Goal: Information Seeking & Learning: Learn about a topic

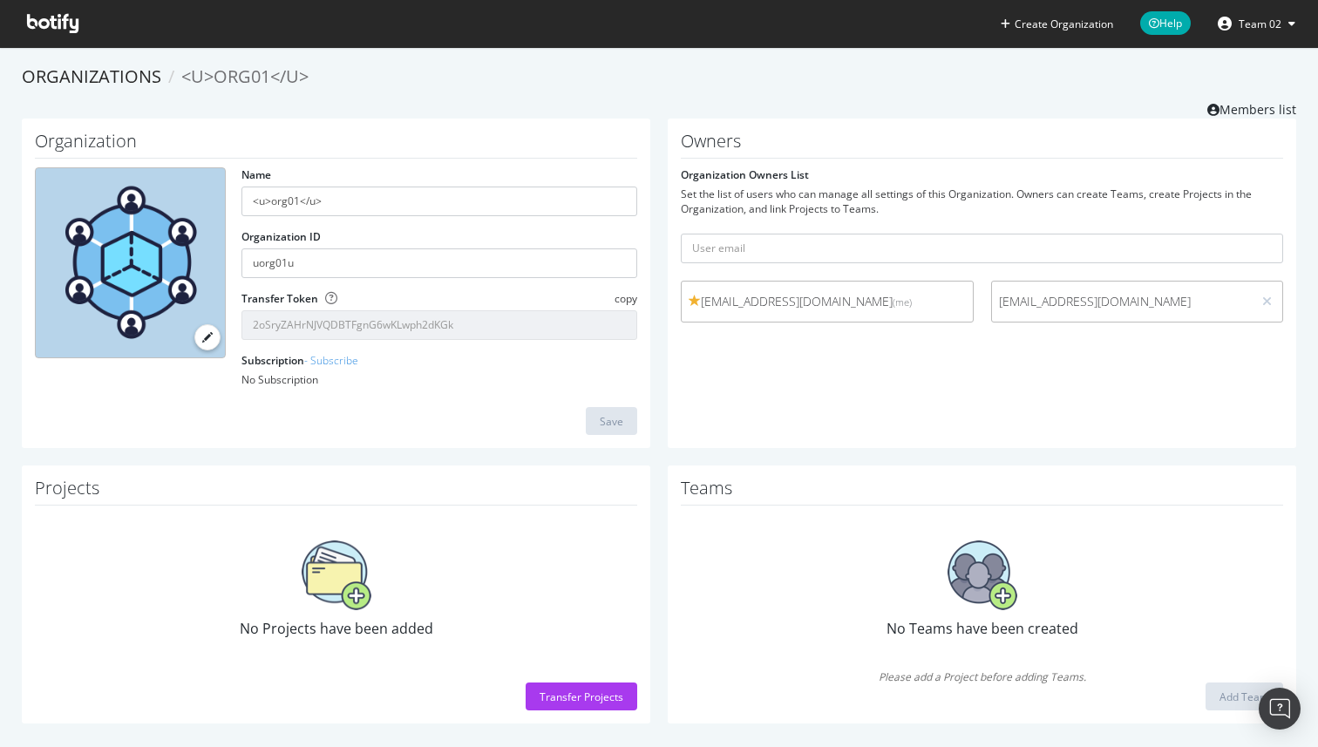
click at [1157, 307] on span "[EMAIL_ADDRESS][DOMAIN_NAME]" at bounding box center [1122, 301] width 247 height 17
click at [1198, 302] on span "[EMAIL_ADDRESS][DOMAIN_NAME]" at bounding box center [1122, 301] width 247 height 17
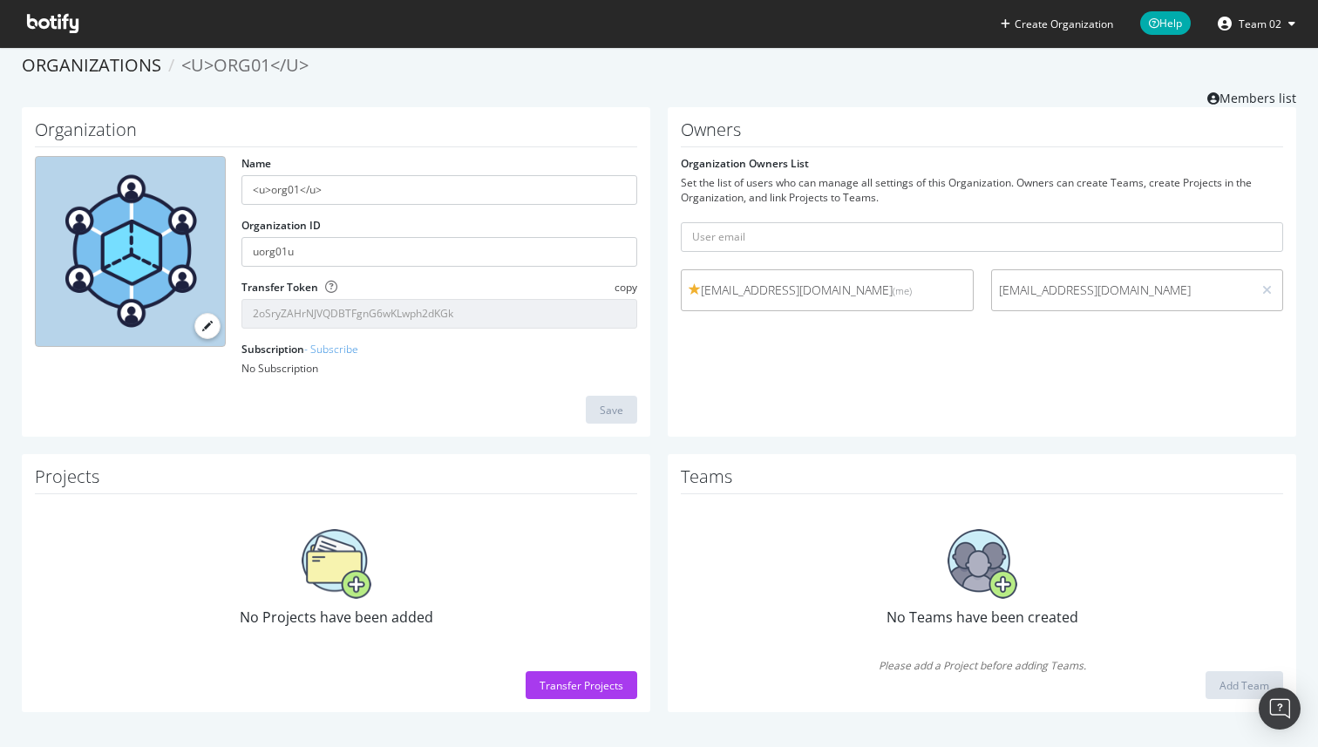
click at [937, 608] on span "No Teams have been created" at bounding box center [983, 617] width 192 height 19
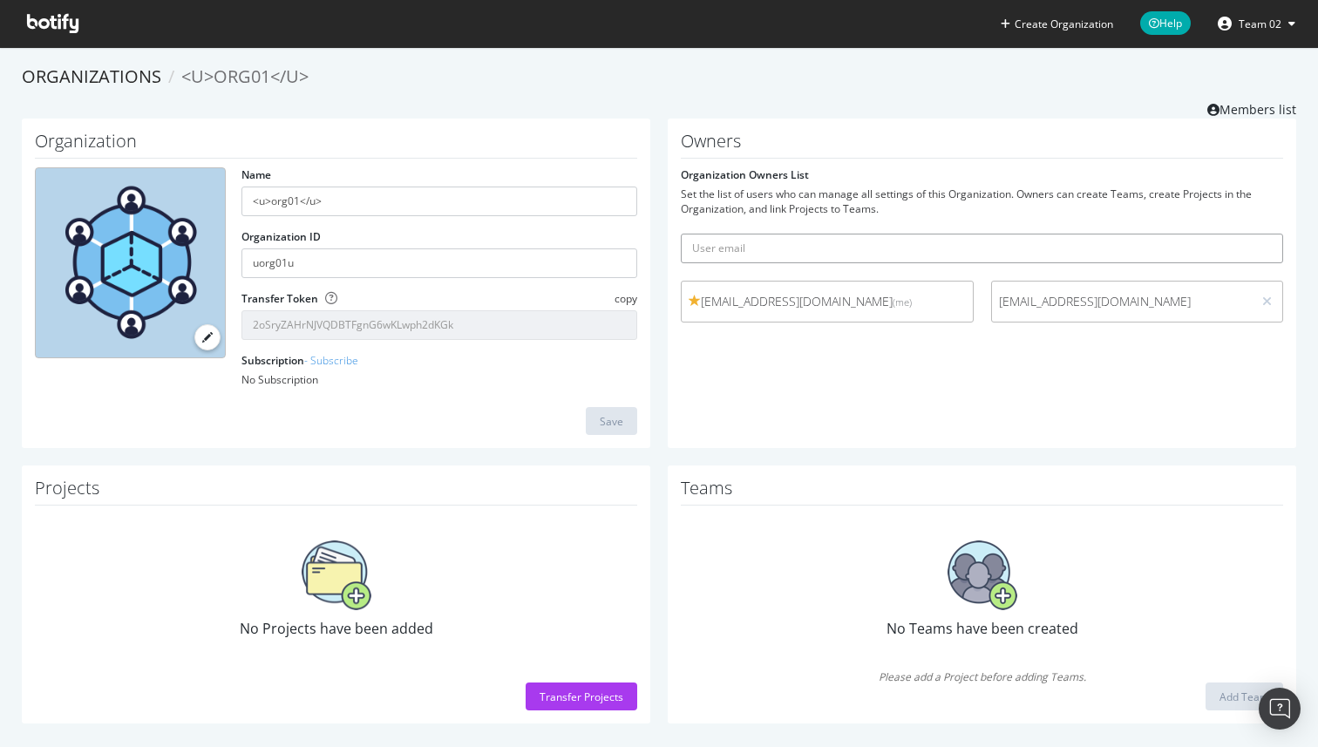
click at [757, 252] on input "text" at bounding box center [982, 249] width 602 height 30
click at [850, 350] on div "Owners Organization Owners List Set the list of users who can manage all settin…" at bounding box center [982, 284] width 628 height 330
click at [1267, 24] on span "Team 02" at bounding box center [1260, 24] width 43 height 15
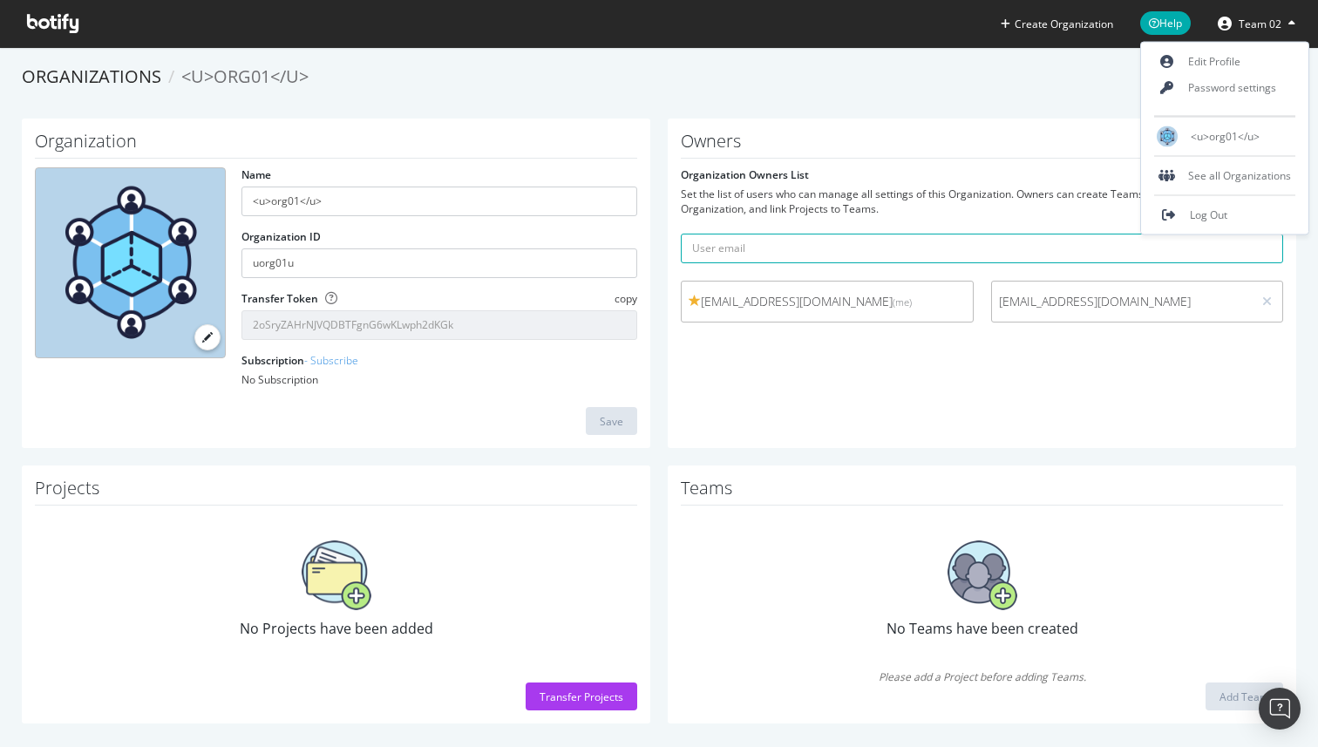
click at [904, 200] on div "Set the list of users who can manage all settings of this Organization. Owners …" at bounding box center [982, 202] width 602 height 30
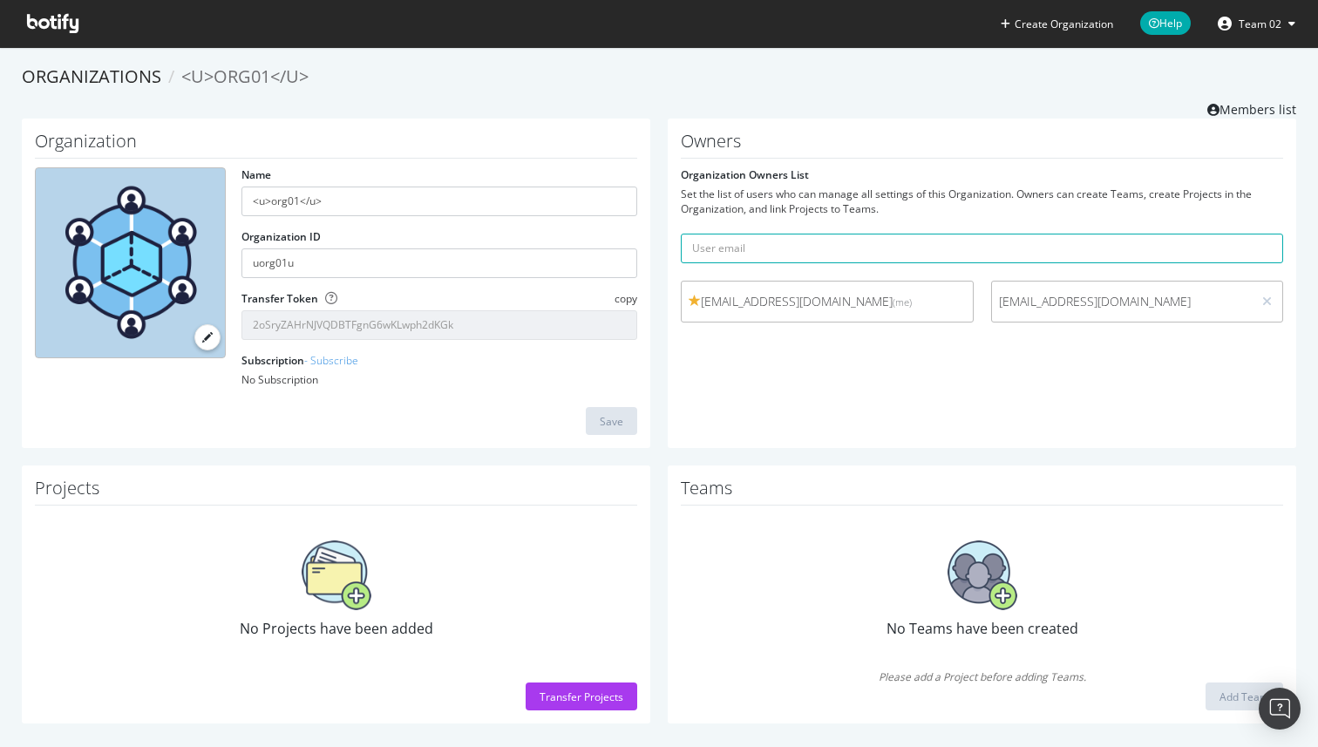
click at [52, 24] on icon at bounding box center [52, 23] width 51 height 19
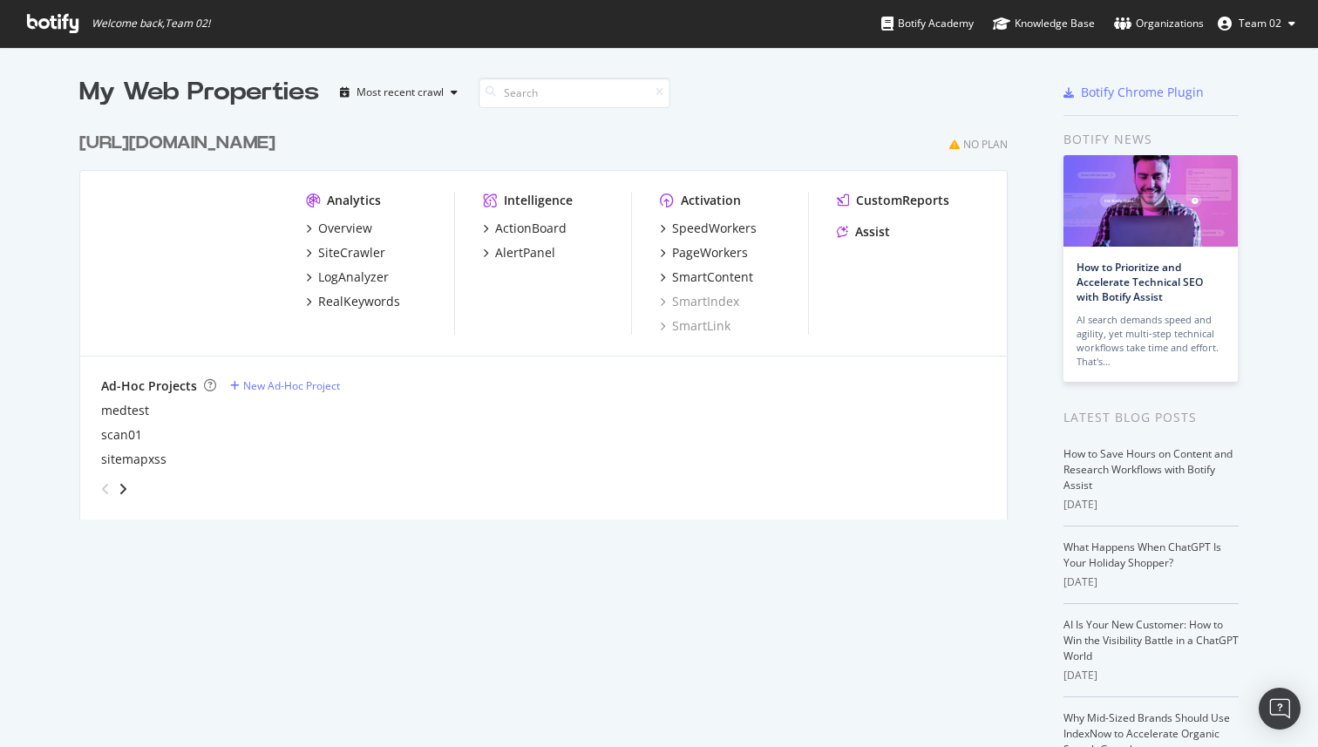
scroll to position [410, 942]
click at [659, 250] on div "Analytics Overview SiteCrawler LogAnalyzer RealKeywords Intelligence ActionBoar…" at bounding box center [543, 264] width 927 height 186
click at [440, 95] on div "Most recent crawl" at bounding box center [400, 92] width 87 height 10
click at [309, 251] on icon "grid" at bounding box center [308, 252] width 5 height 9
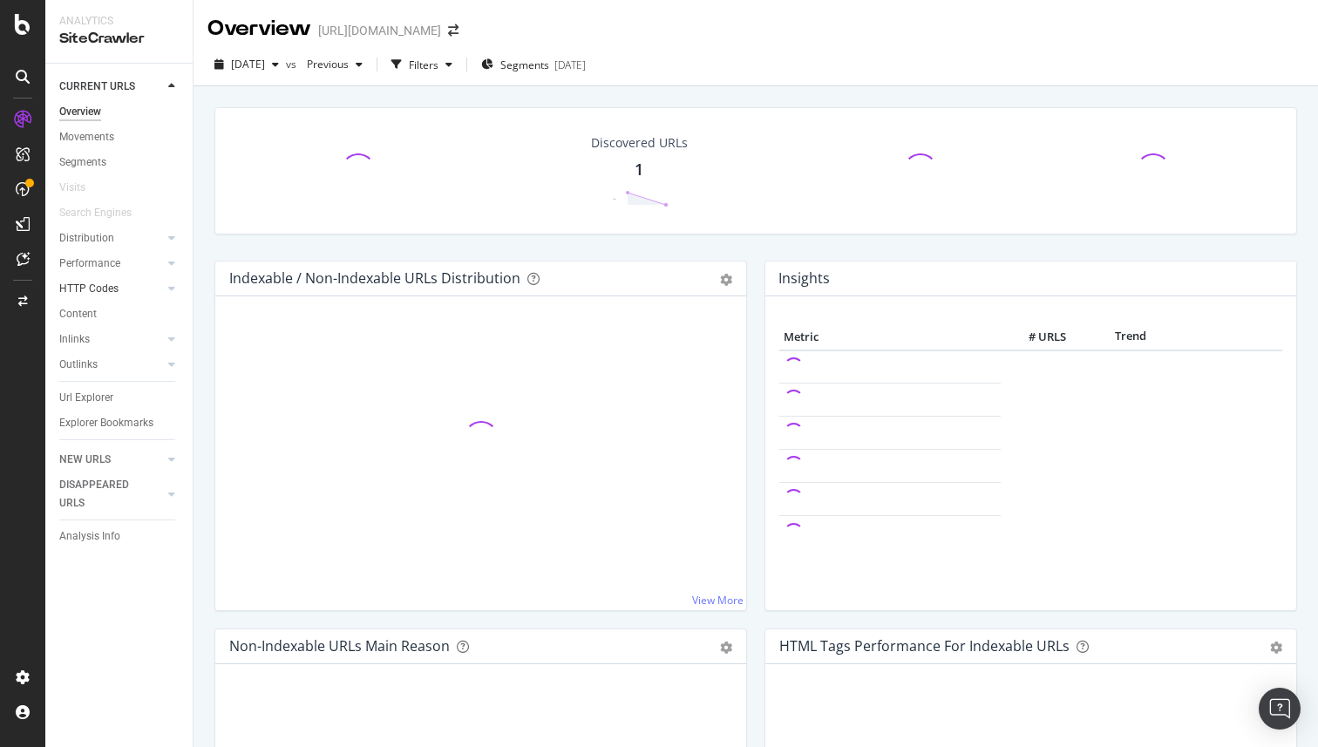
click at [148, 283] on div at bounding box center [154, 288] width 17 height 17
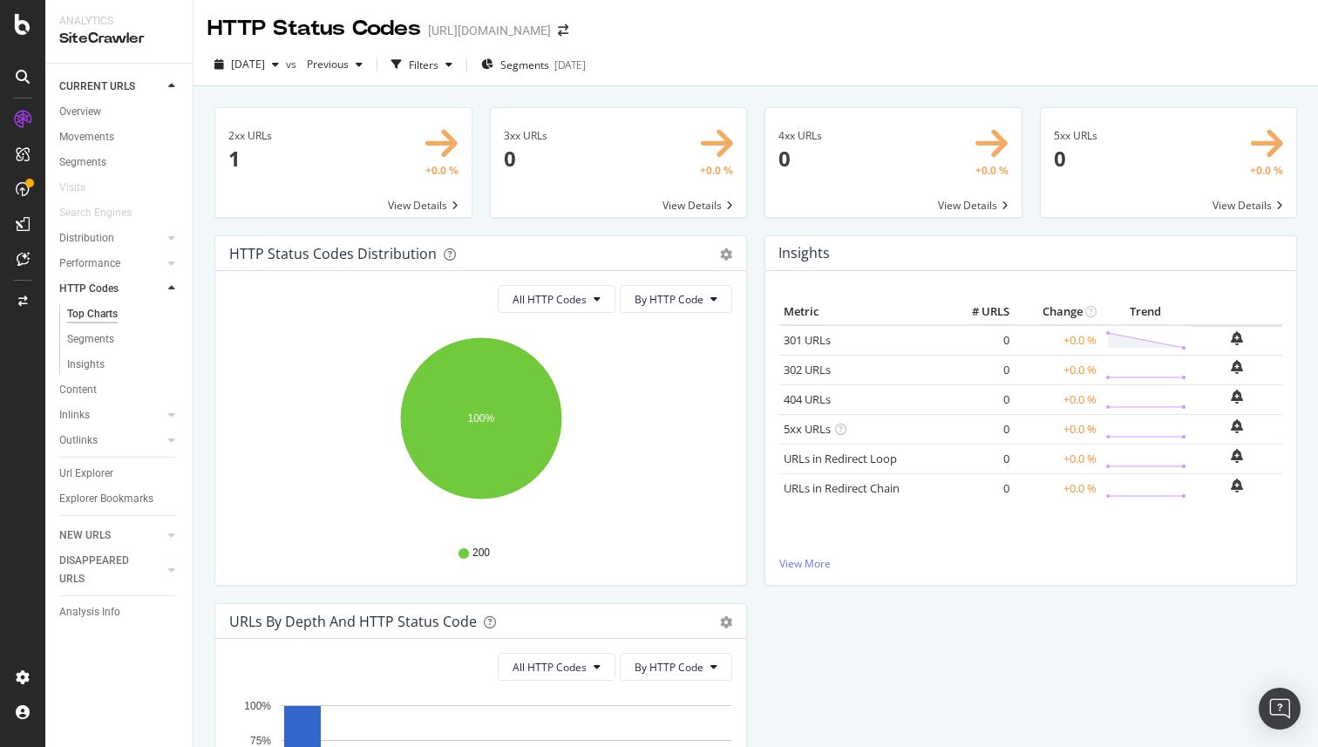
click at [500, 37] on div "[URL][DOMAIN_NAME]" at bounding box center [489, 30] width 123 height 17
click at [370, 69] on div "button" at bounding box center [359, 64] width 21 height 10
click at [363, 67] on icon "button" at bounding box center [359, 64] width 7 height 10
click at [1237, 342] on icon "bell-plus" at bounding box center [1237, 338] width 12 height 14
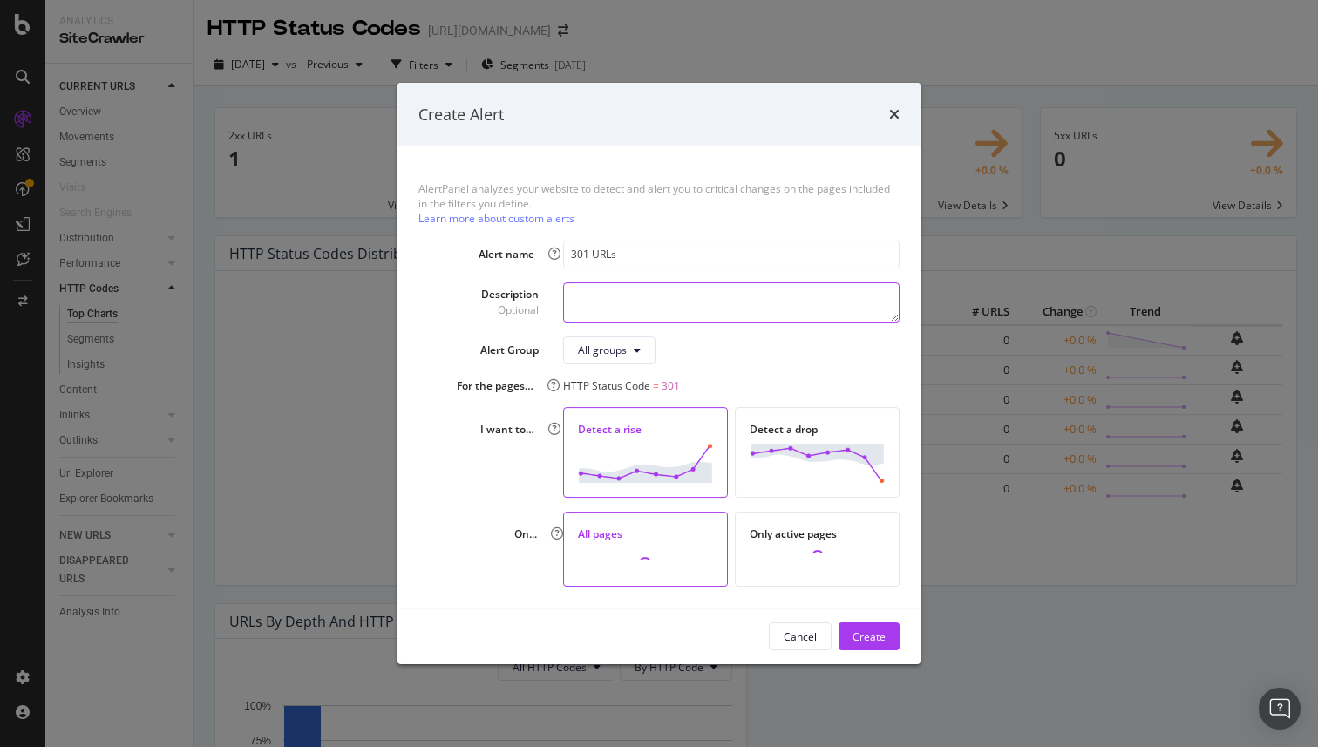
click at [783, 315] on textarea "modal" at bounding box center [731, 302] width 336 height 40
click at [798, 635] on div "Cancel" at bounding box center [800, 636] width 33 height 15
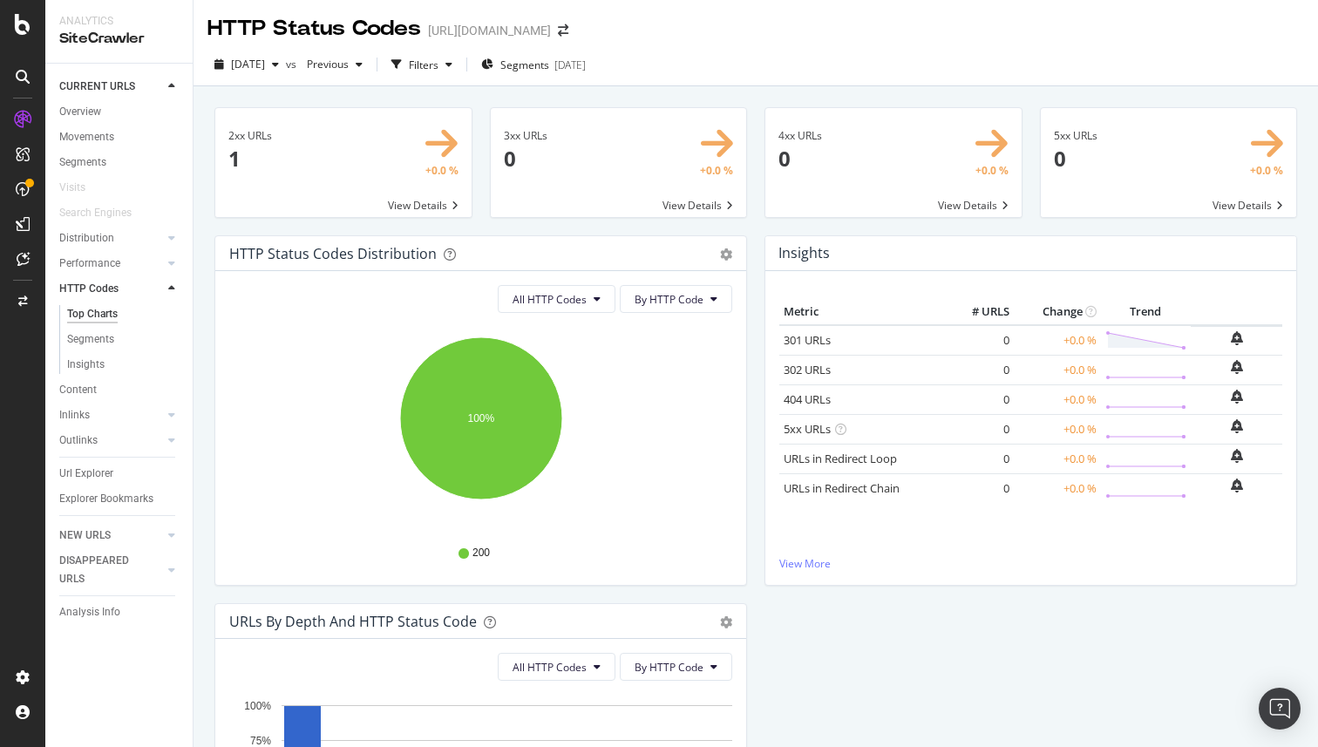
click at [1223, 168] on span at bounding box center [1169, 162] width 256 height 109
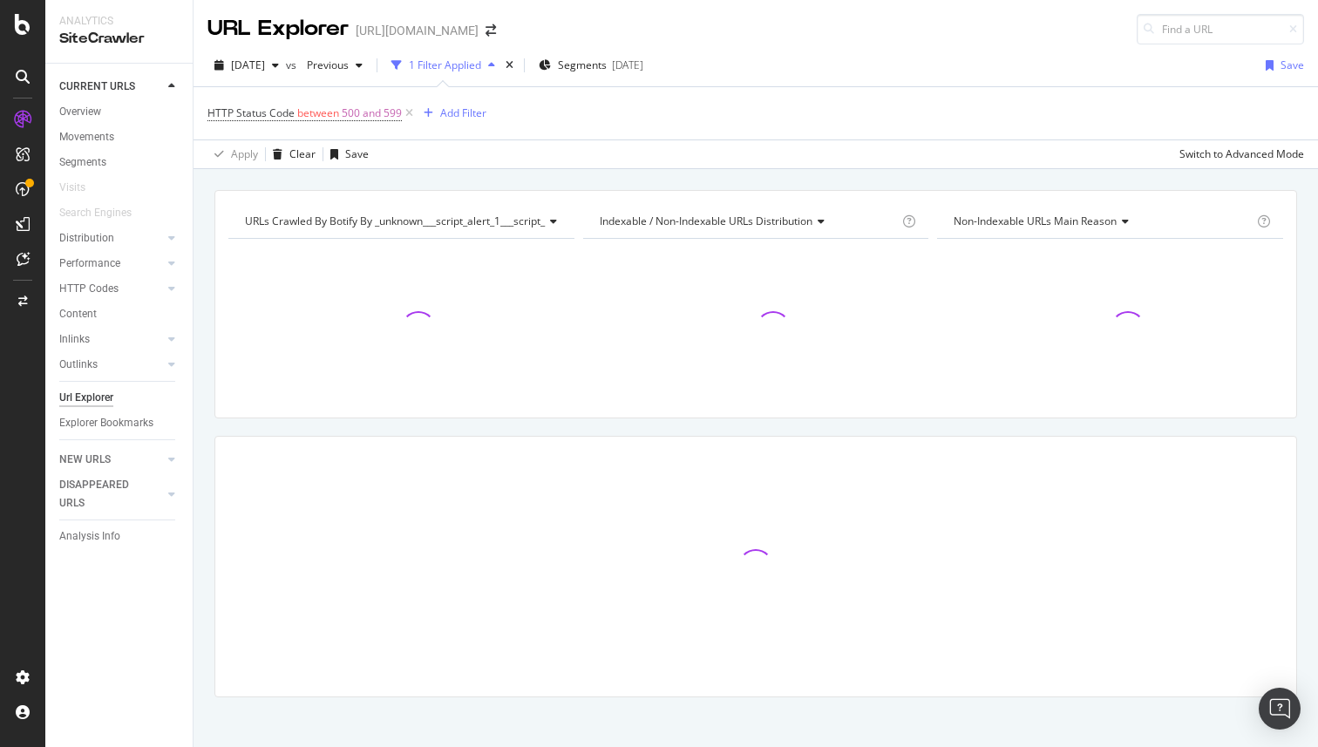
click at [492, 229] on div "URLs Crawled By Botify By _unknown___script_alert_1___script_" at bounding box center [406, 221] width 330 height 28
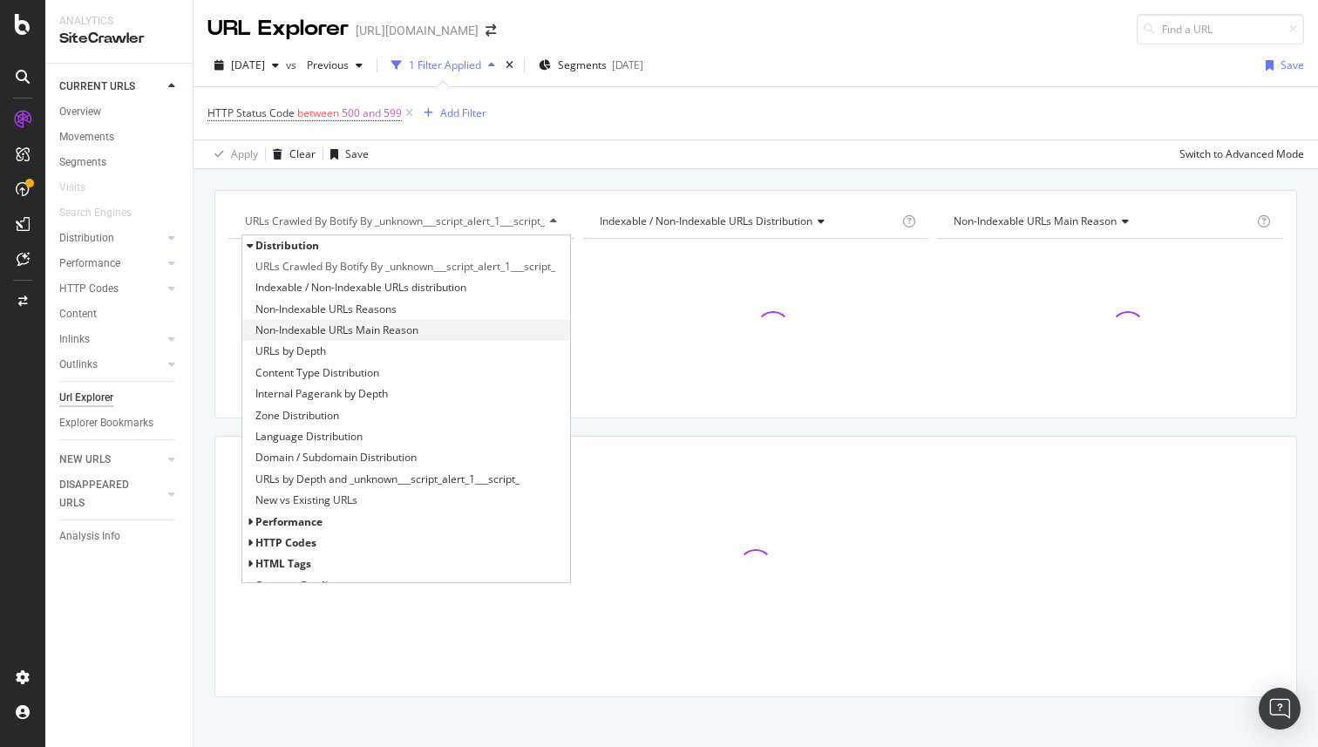
click at [418, 326] on span "Non-Indexable URLs Main Reason" at bounding box center [336, 330] width 163 height 17
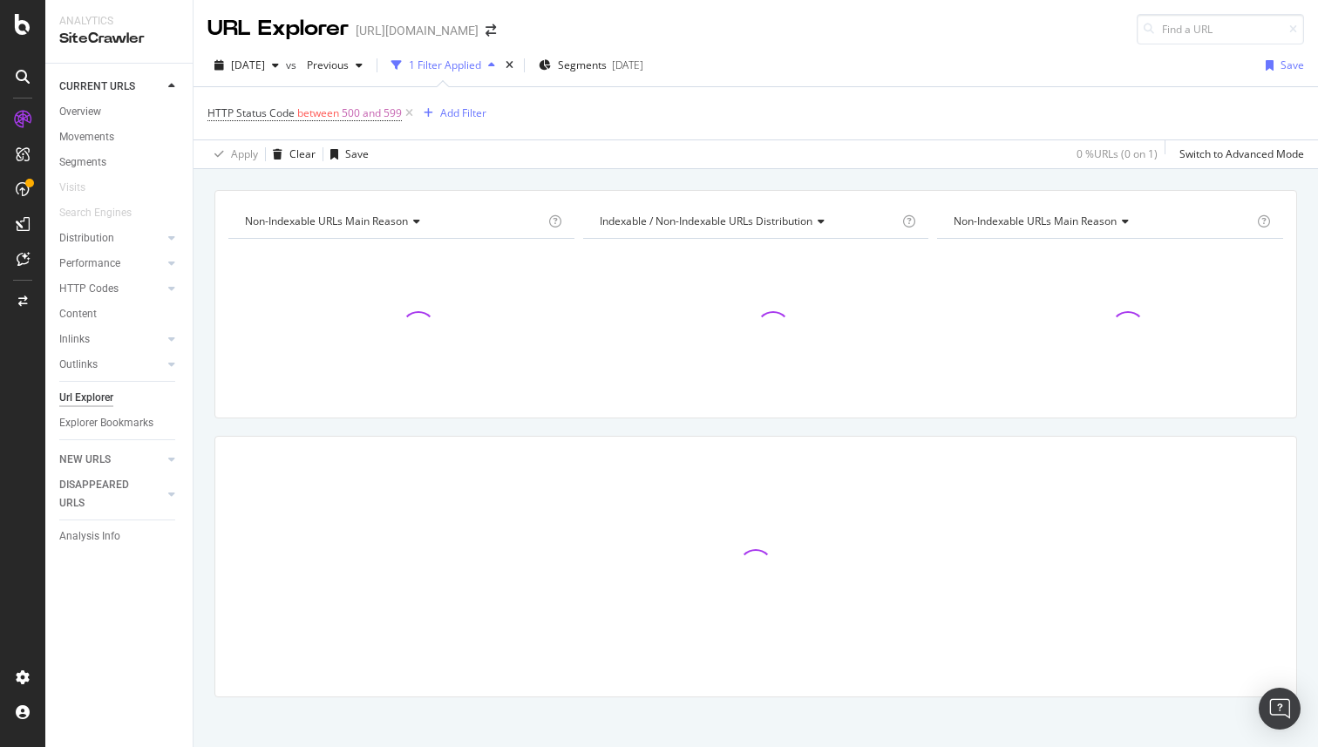
click at [113, 272] on div "Performance" at bounding box center [89, 264] width 61 height 18
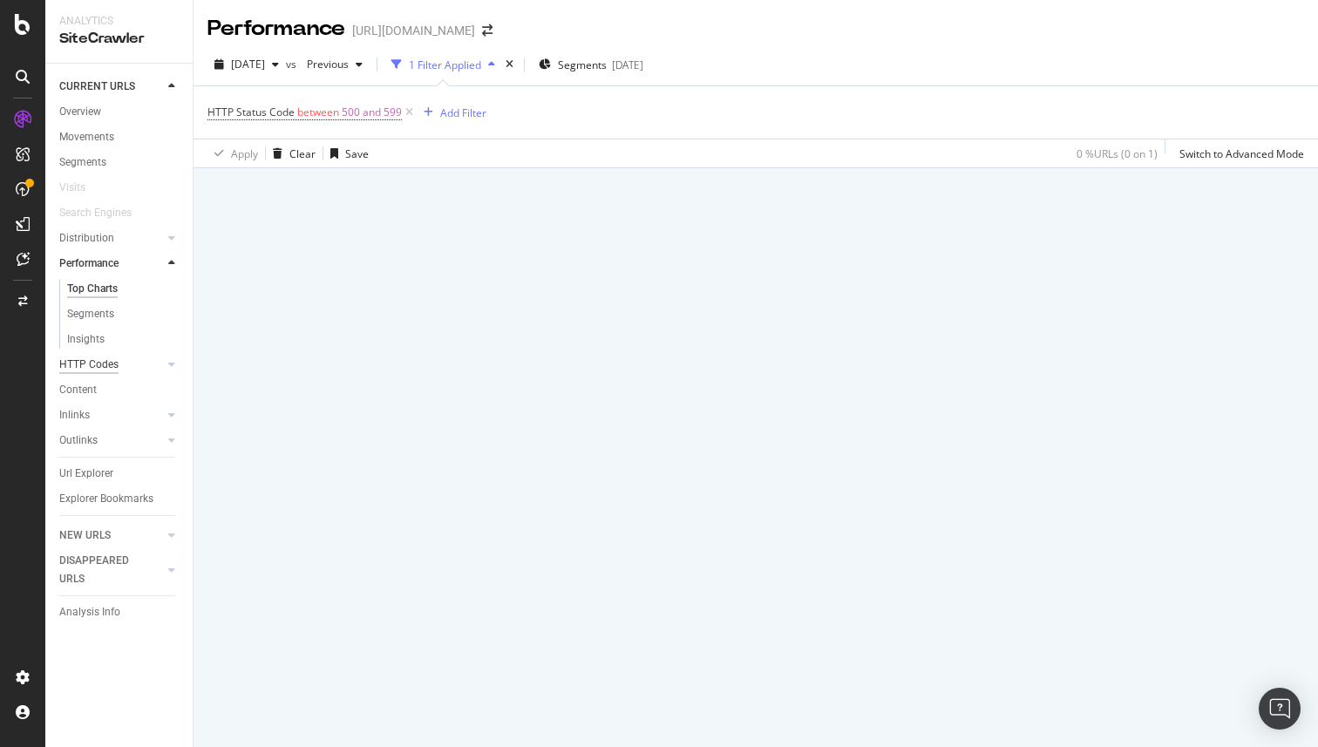
click at [112, 369] on div "HTTP Codes" at bounding box center [88, 365] width 59 height 18
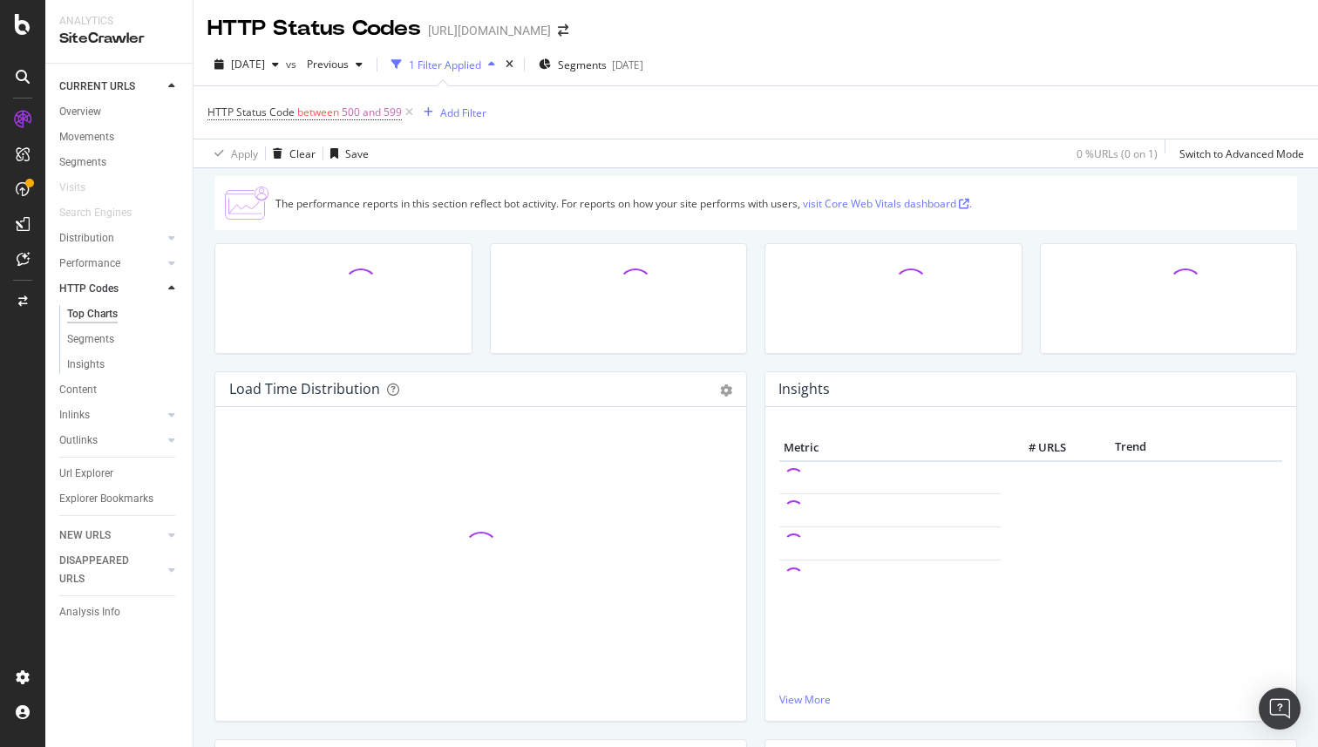
scroll to position [303, 0]
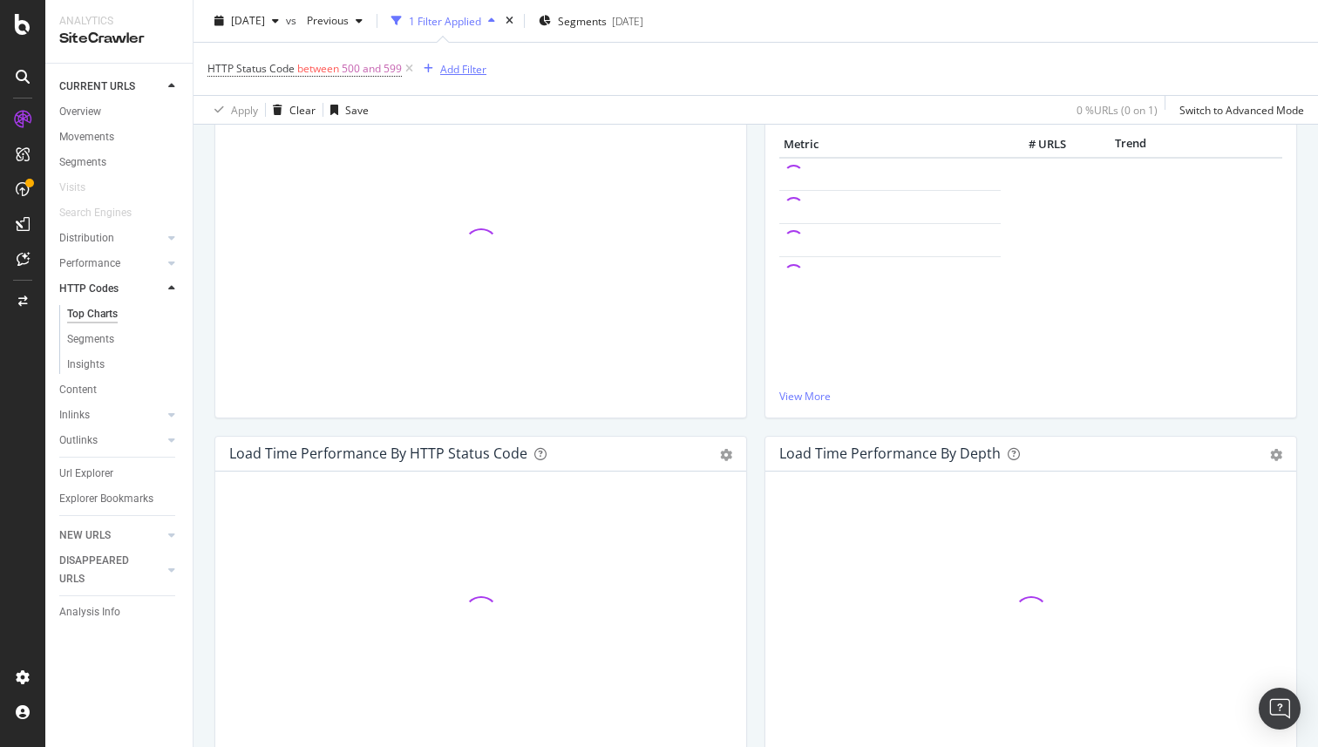
click at [454, 68] on div "Add Filter" at bounding box center [463, 68] width 46 height 15
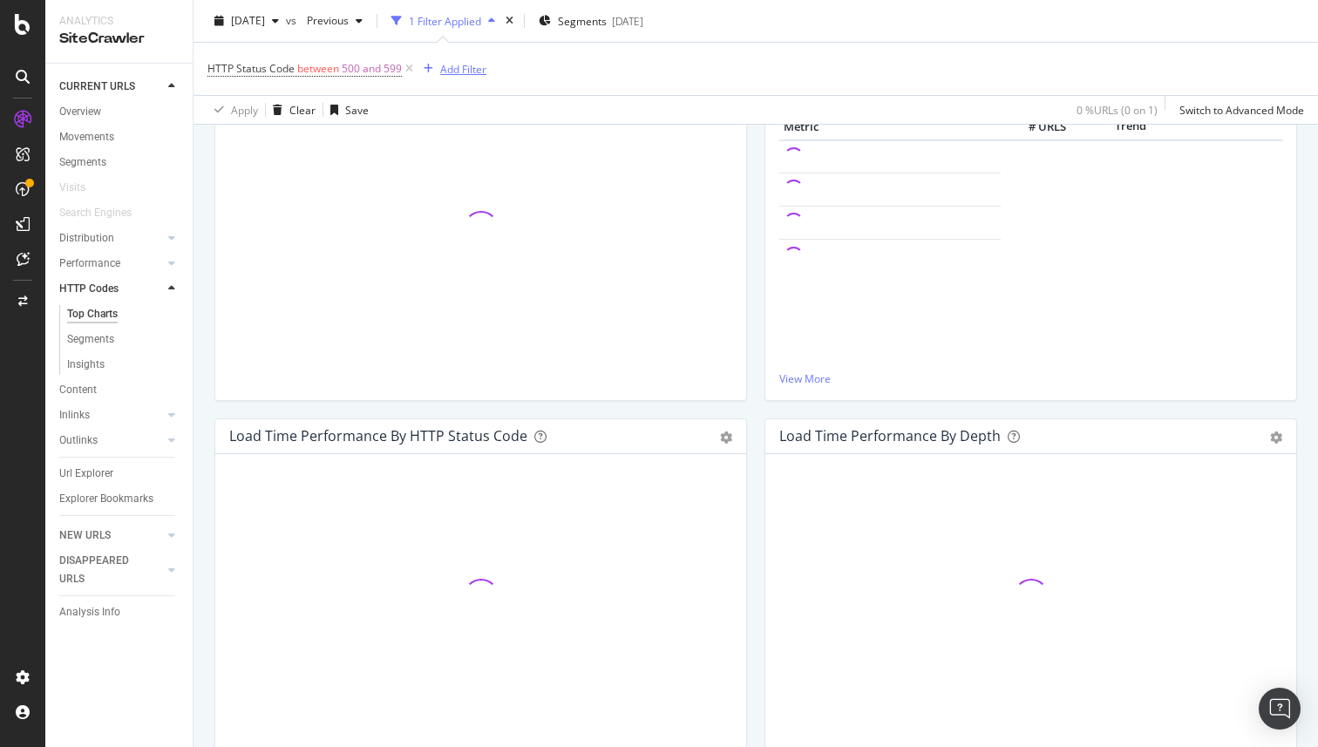
click at [472, 74] on div "Add Filter" at bounding box center [463, 68] width 46 height 15
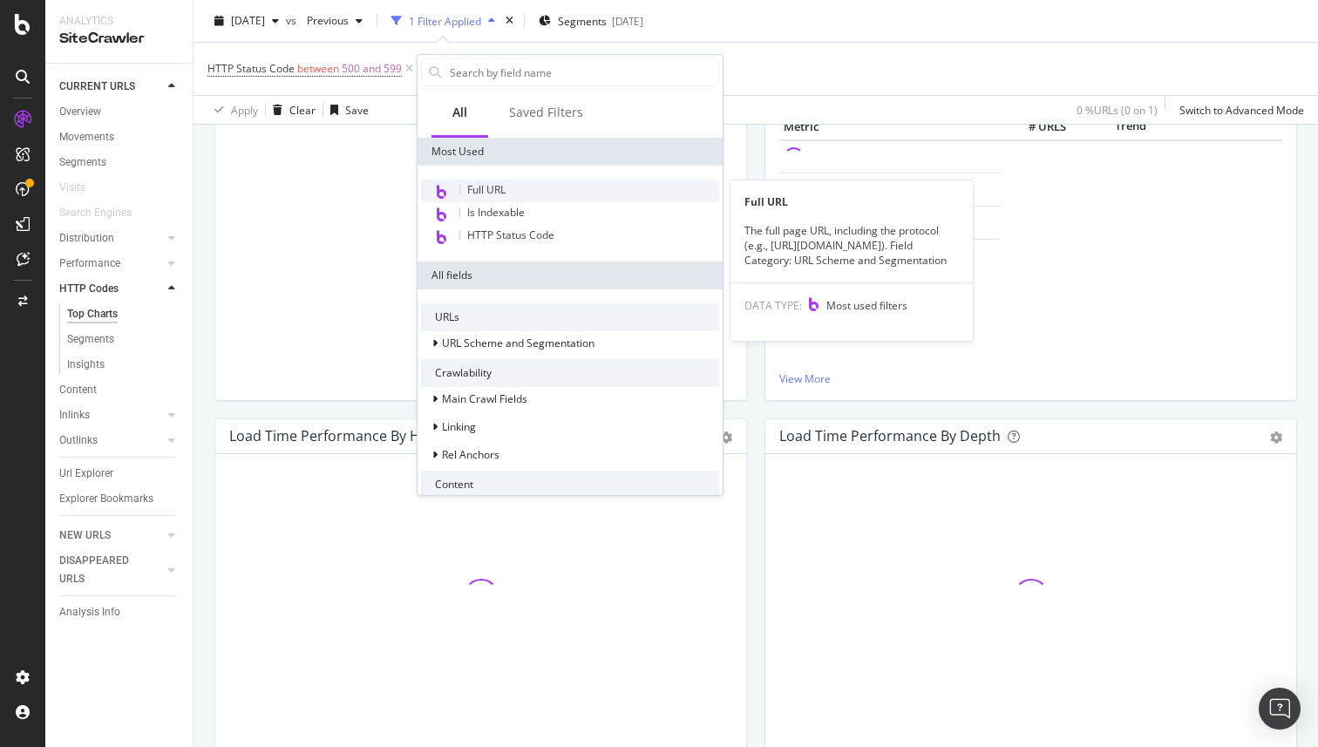
click at [512, 194] on div "Full URL" at bounding box center [570, 191] width 298 height 23
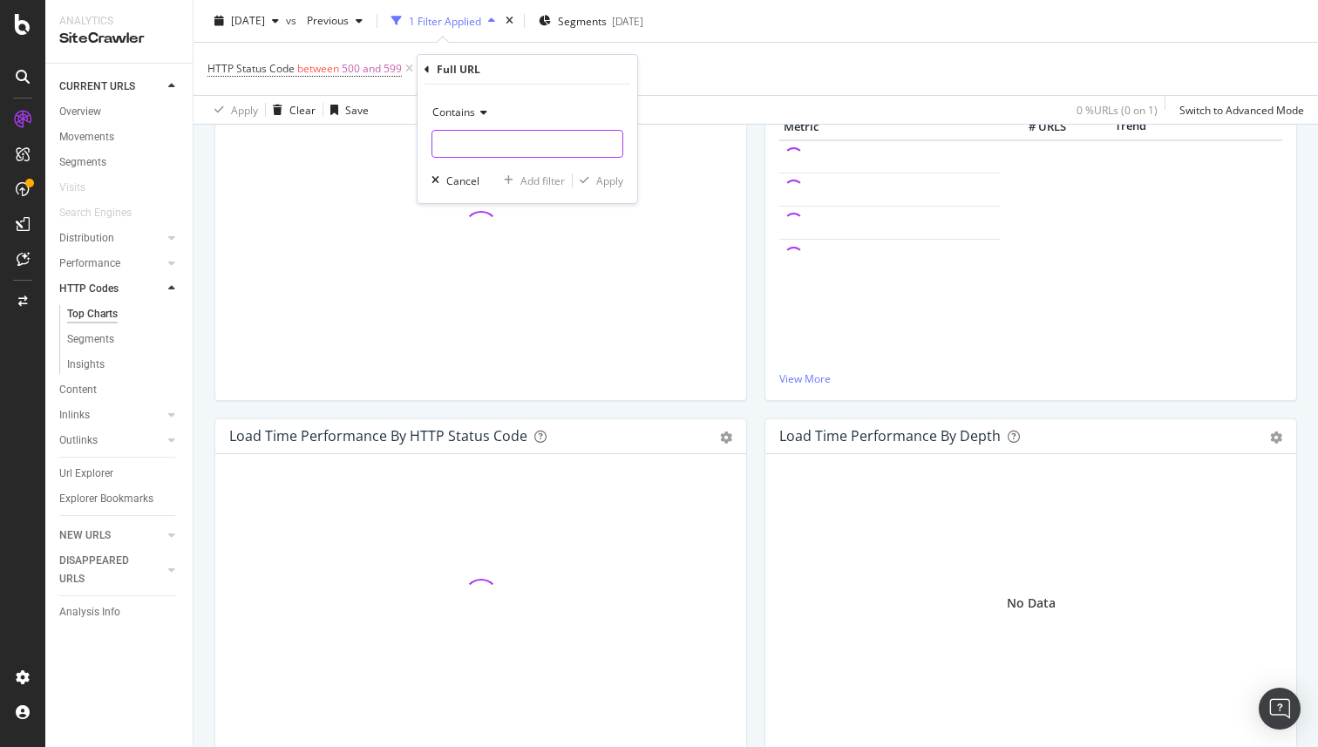
click at [489, 141] on input "text" at bounding box center [527, 144] width 190 height 28
type input "test"
click at [612, 186] on div "Apply" at bounding box center [609, 180] width 27 height 15
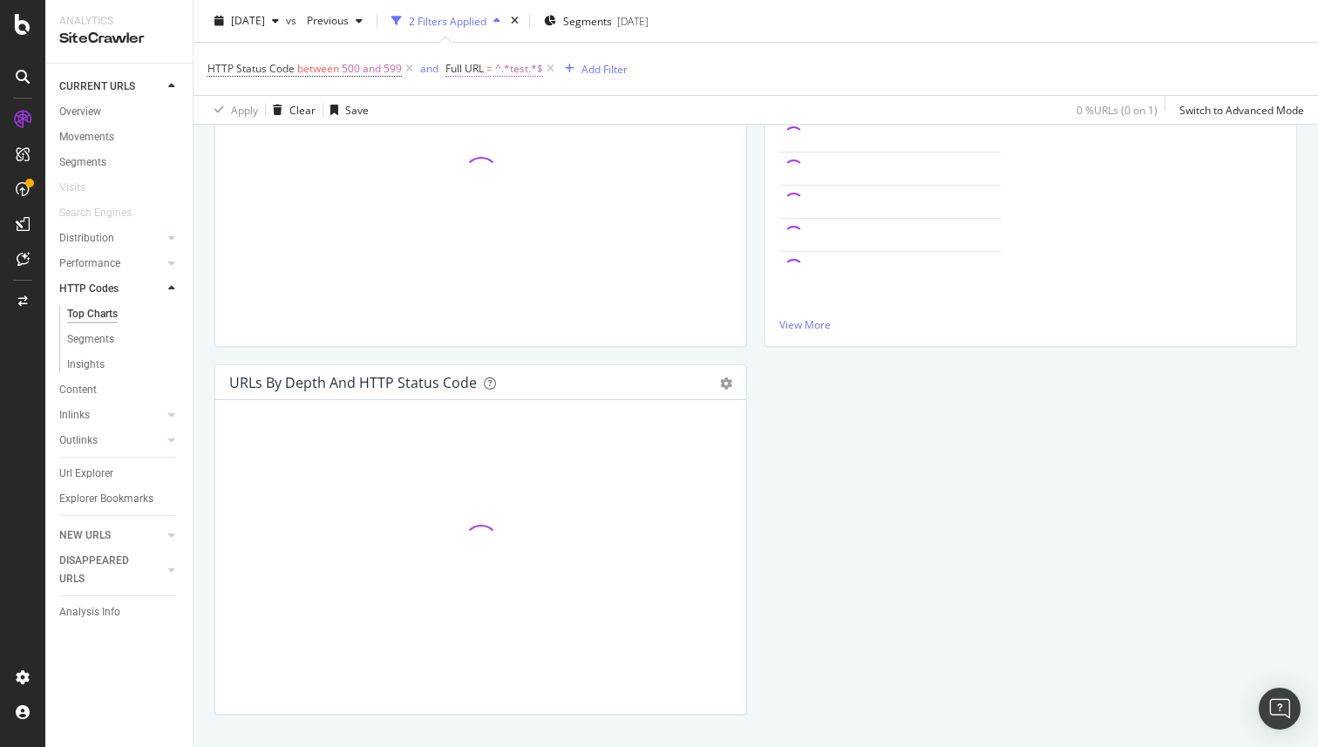
click at [536, 71] on span "^.*test.*$" at bounding box center [519, 69] width 48 height 24
click at [532, 143] on input "test" at bounding box center [543, 141] width 165 height 28
type input ""''é"'"
click at [635, 181] on div "Apply" at bounding box center [638, 178] width 27 height 15
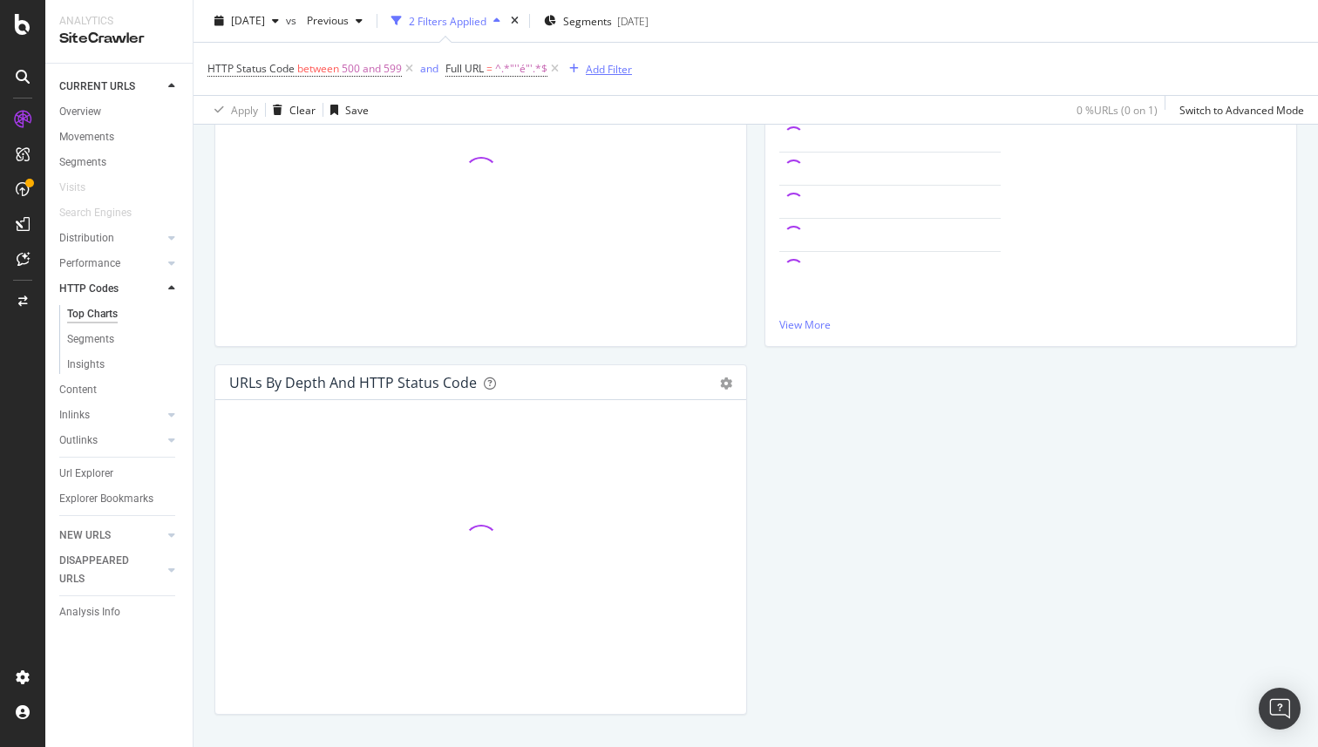
click at [610, 78] on button "Add Filter" at bounding box center [597, 68] width 70 height 21
click at [671, 173] on input "number" at bounding box center [672, 172] width 192 height 28
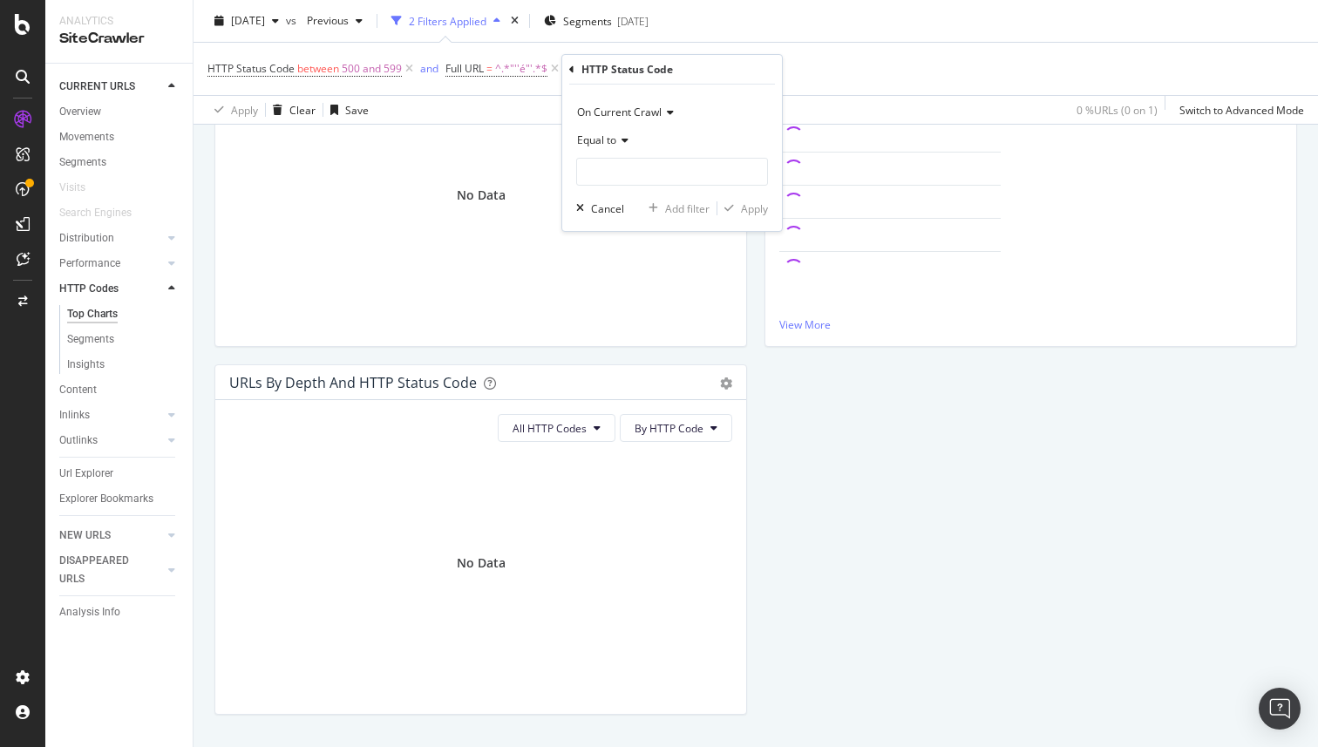
click at [622, 144] on icon at bounding box center [622, 140] width 12 height 10
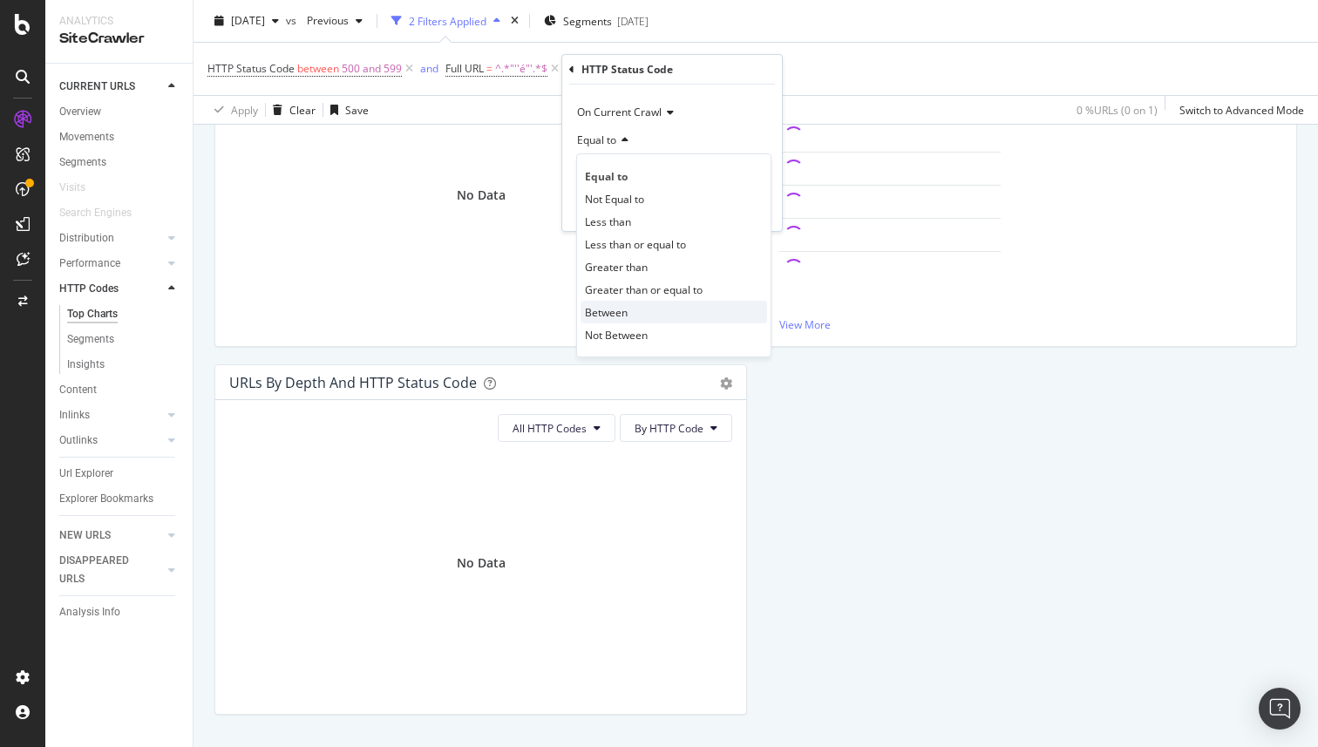
click at [660, 304] on div "Between" at bounding box center [674, 312] width 187 height 23
click at [758, 260] on div "Apply" at bounding box center [754, 258] width 27 height 15
